Goal: Navigation & Orientation: Find specific page/section

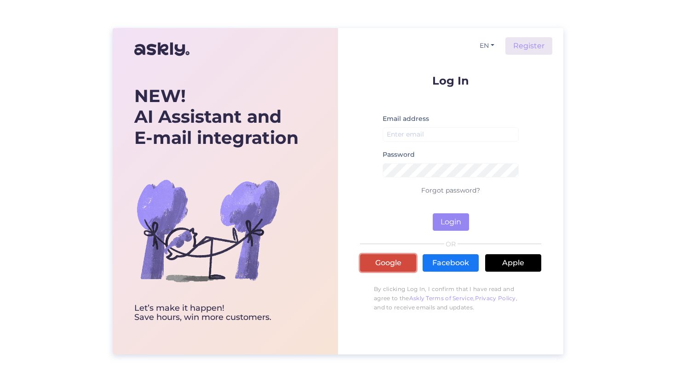
click at [370, 263] on link "Google" at bounding box center [388, 262] width 56 height 17
click at [377, 269] on link "Google" at bounding box center [388, 262] width 56 height 17
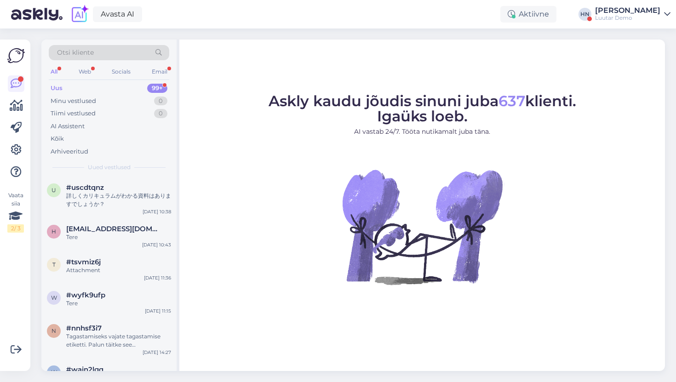
click at [125, 90] on div "Uus 99+" at bounding box center [109, 88] width 121 height 13
click at [374, 44] on div "Askly kaudu jõudis sinuni juba 637 klienti. Igaüks loeb. AI vastab 24/7. Tööta …" at bounding box center [422, 206] width 486 height 332
